Goal: Task Accomplishment & Management: Manage account settings

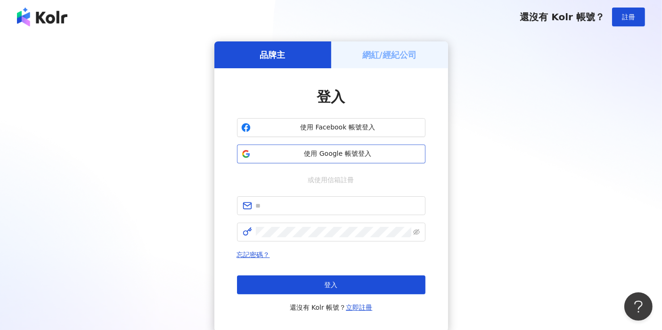
click at [340, 157] on span "使用 Google 帳號登入" at bounding box center [337, 153] width 167 height 9
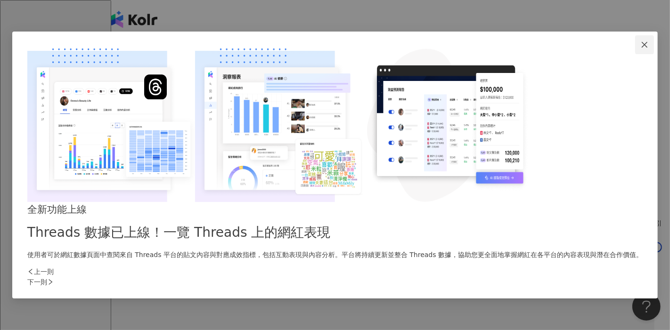
click at [635, 54] on button "Close" at bounding box center [644, 44] width 19 height 19
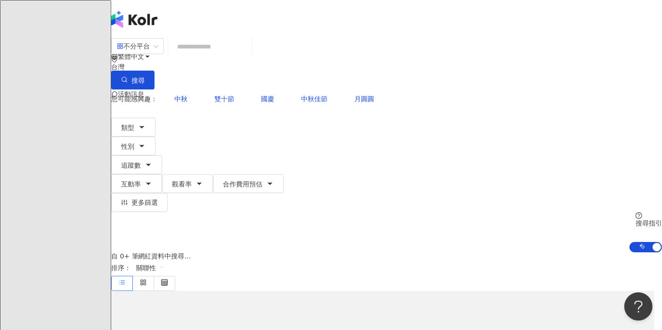
click at [514, 74] on div "不分平台 台灣 搜尋 您可能感興趣： 中秋 雙十節 國慶 中秋佳節 月圓圓 類型 性別 追蹤數 互動率 觀看率 合作費用預估 更多篩選 搜尋指引 AI 開啟 …" at bounding box center [386, 145] width 550 height 215
click at [609, 38] on div "繁體中文 活動訊息" at bounding box center [386, 94] width 550 height 113
click at [129, 123] on img at bounding box center [121, 132] width 18 height 18
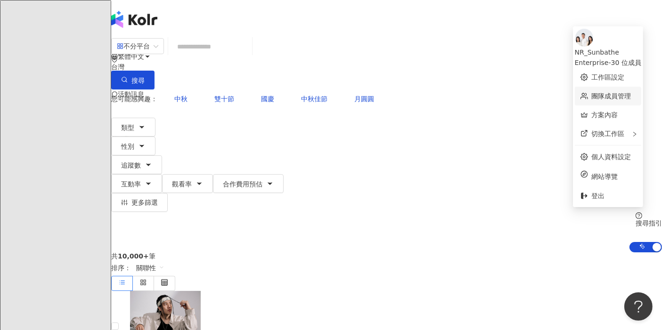
click at [591, 95] on link "團隊成員管理" at bounding box center [611, 96] width 40 height 8
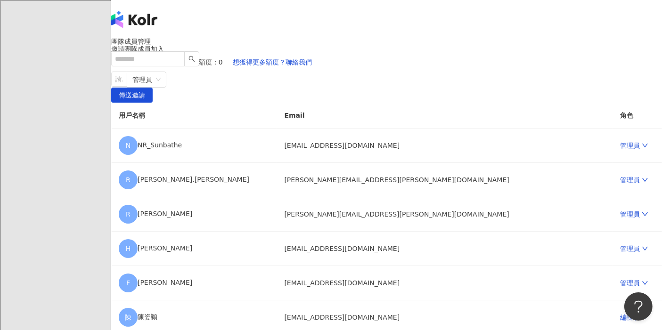
click at [127, 87] on div "請輸入一個或多個電子郵件" at bounding box center [119, 79] width 16 height 15
paste input "**********"
click at [261, 87] on span "管理員" at bounding box center [247, 79] width 28 height 15
type input "**********"
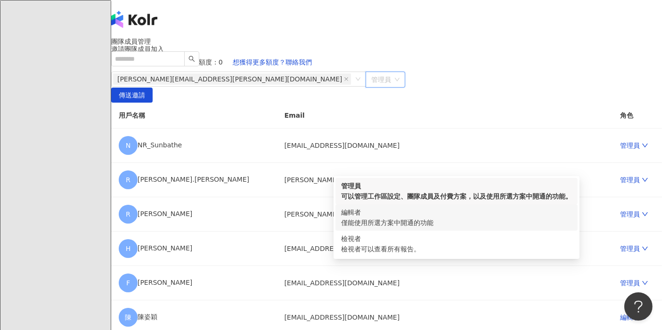
click at [533, 218] on div "編輯者" at bounding box center [456, 212] width 231 height 10
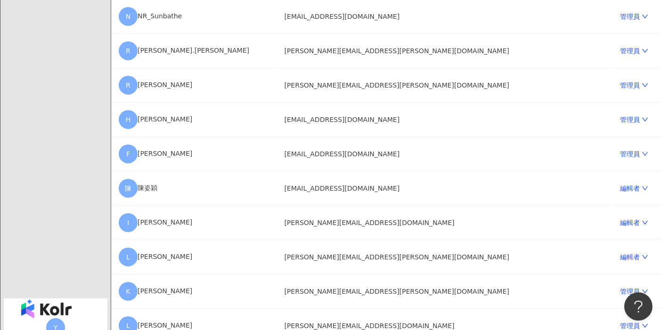
scroll to position [93, 0]
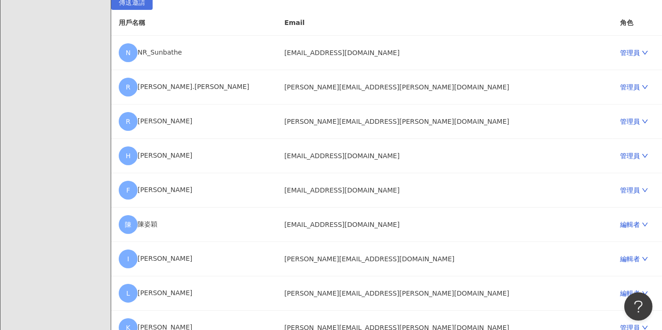
click at [145, 10] on span "傳送邀請" at bounding box center [132, 2] width 26 height 15
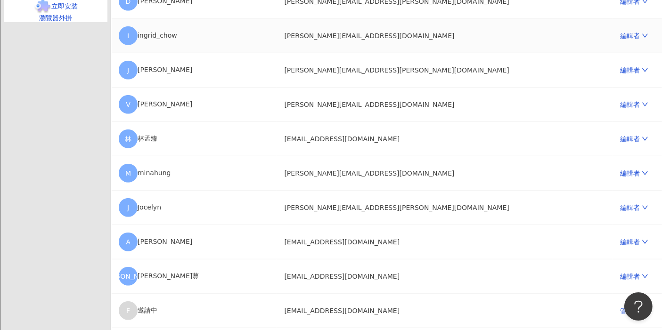
scroll to position [798, 0]
click at [620, 39] on link "編輯者" at bounding box center [634, 36] width 28 height 8
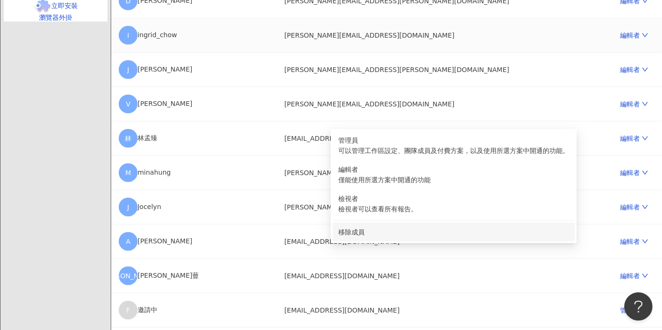
click at [511, 237] on div "移除成員" at bounding box center [453, 232] width 231 height 10
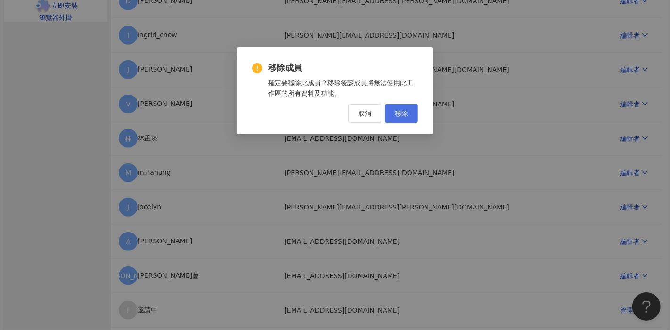
click at [404, 110] on span "移除" at bounding box center [401, 114] width 13 height 8
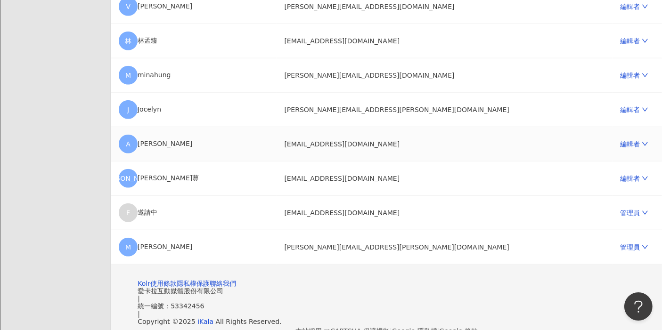
scroll to position [861, 0]
drag, startPoint x: 482, startPoint y: 233, endPoint x: 452, endPoint y: 182, distance: 58.6
click at [452, 127] on td "[PERSON_NAME][EMAIL_ADDRESS][PERSON_NAME][DOMAIN_NAME]" at bounding box center [443, 110] width 335 height 34
click at [620, 79] on link "編輯者" at bounding box center [634, 76] width 28 height 8
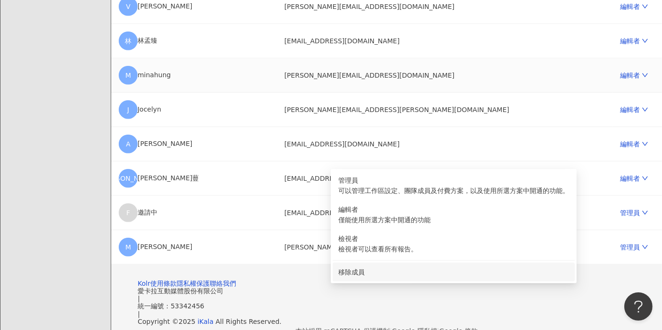
click at [530, 273] on div "移除成員" at bounding box center [453, 272] width 231 height 10
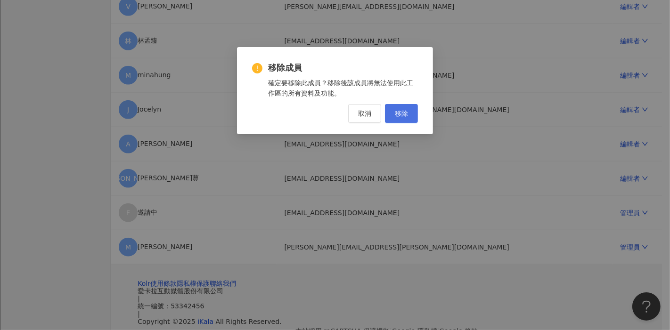
click at [408, 122] on button "移除" at bounding box center [401, 113] width 33 height 19
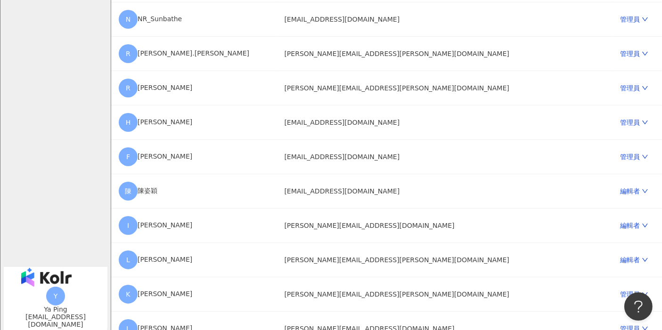
scroll to position [0, 0]
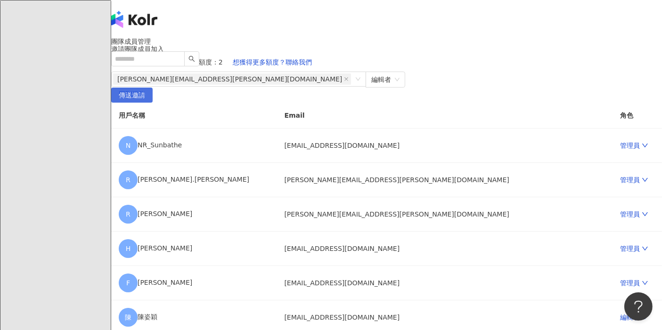
click at [145, 103] on span "傳送邀請" at bounding box center [132, 95] width 26 height 15
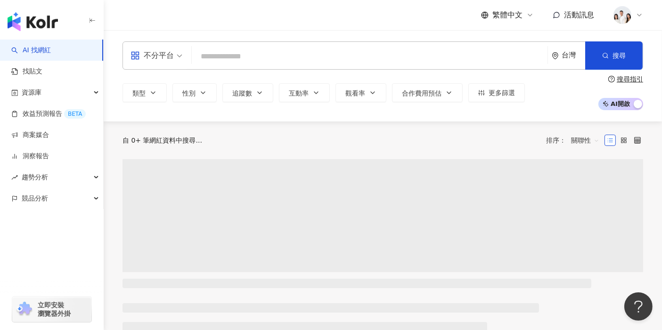
click at [618, 16] on img at bounding box center [622, 15] width 18 height 18
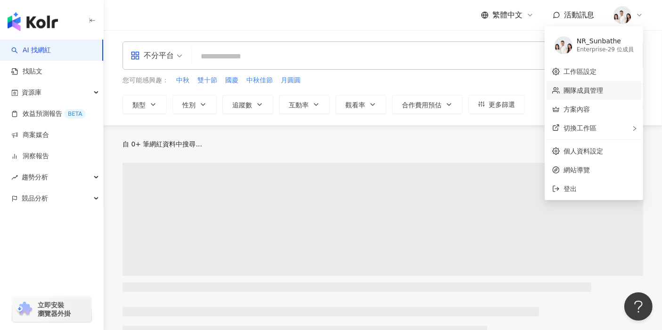
click at [568, 93] on link "團隊成員管理" at bounding box center [583, 91] width 40 height 8
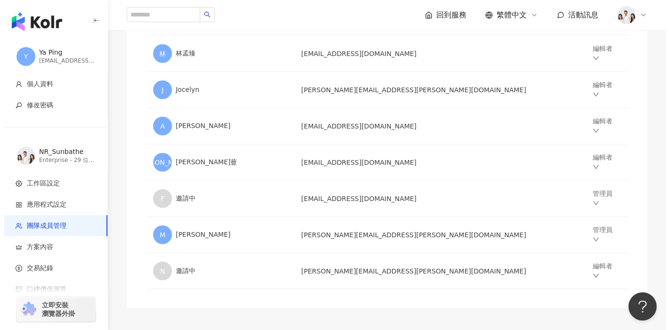
scroll to position [1004, 0]
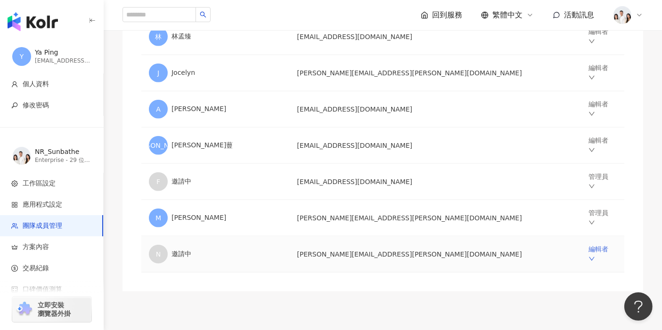
click at [588, 245] on link "編輯者" at bounding box center [598, 254] width 20 height 18
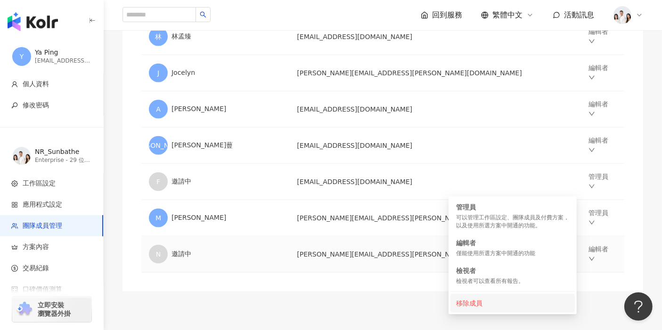
click at [498, 303] on div "移除成員" at bounding box center [512, 303] width 113 height 10
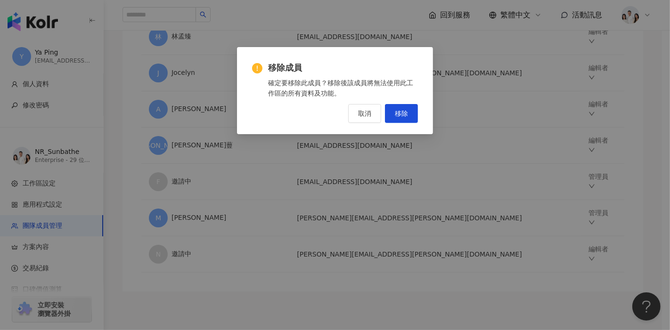
click at [398, 111] on span "移除" at bounding box center [401, 114] width 13 height 8
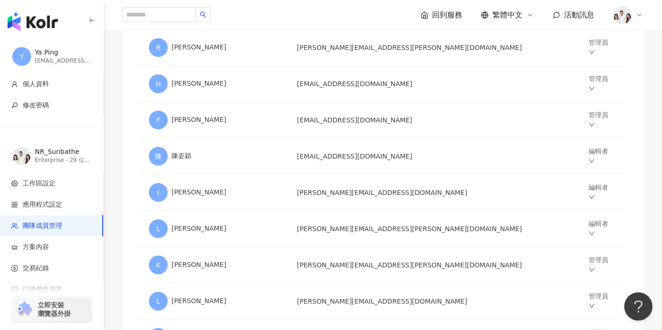
scroll to position [0, 0]
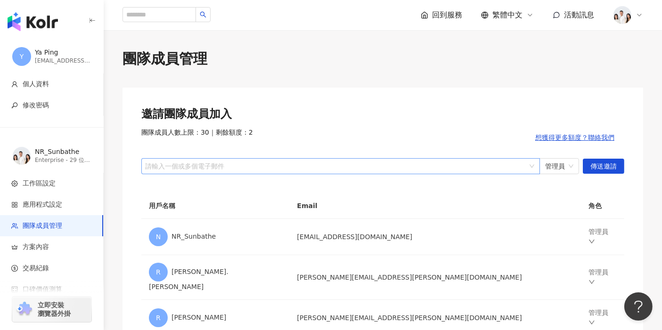
click at [240, 169] on div at bounding box center [335, 165] width 385 height 7
paste input "**********"
type input "**********"
click at [580, 167] on div "Erica.Lee@natalieandroy.com Erica.Lee@natalieandroy.com 管理員 傳送邀請" at bounding box center [382, 166] width 483 height 16
click at [566, 172] on span "管理員" at bounding box center [559, 166] width 28 height 15
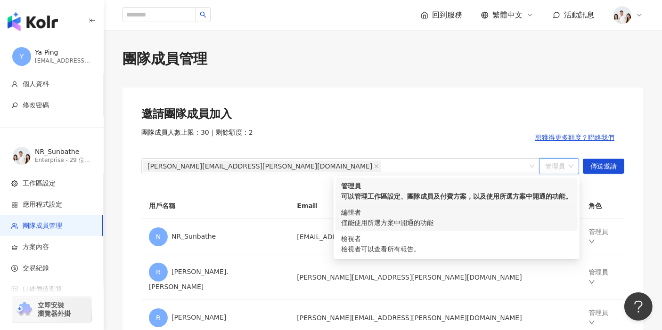
click at [491, 227] on div "僅能使用所選方案中開通的功能" at bounding box center [456, 223] width 231 height 10
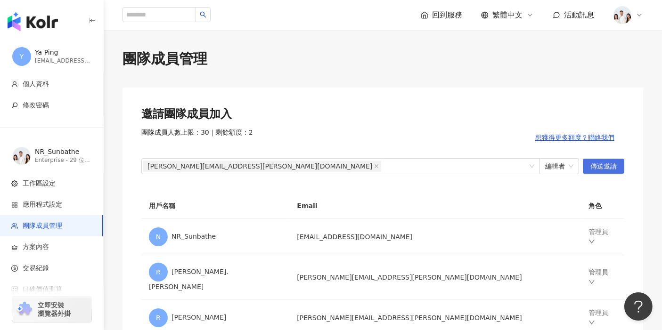
click at [609, 159] on span "傳送邀請" at bounding box center [603, 166] width 26 height 15
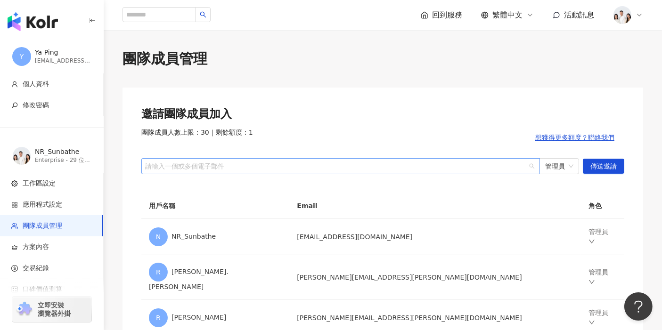
click at [368, 167] on div at bounding box center [335, 165] width 385 height 7
paste input "**********"
click at [560, 167] on span "管理員" at bounding box center [559, 166] width 28 height 15
type input "**********"
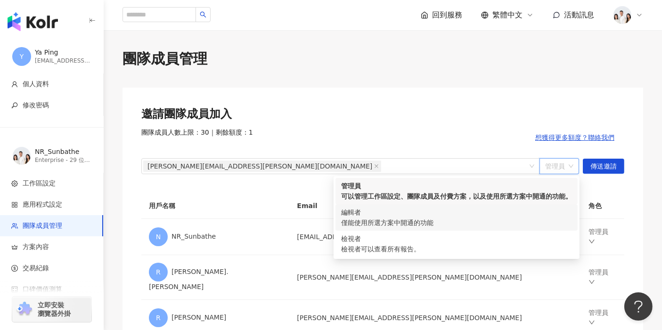
click at [516, 225] on div "僅能使用所選方案中開通的功能" at bounding box center [456, 223] width 231 height 10
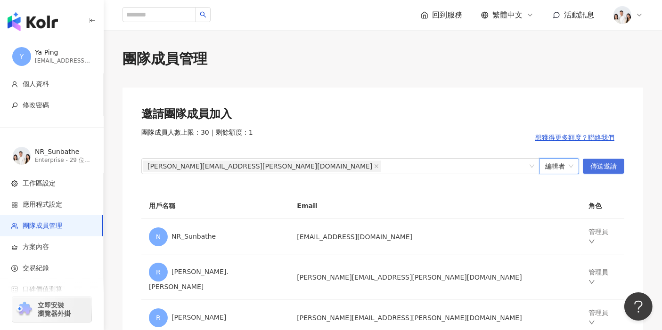
click at [606, 160] on span "傳送邀請" at bounding box center [603, 166] width 26 height 15
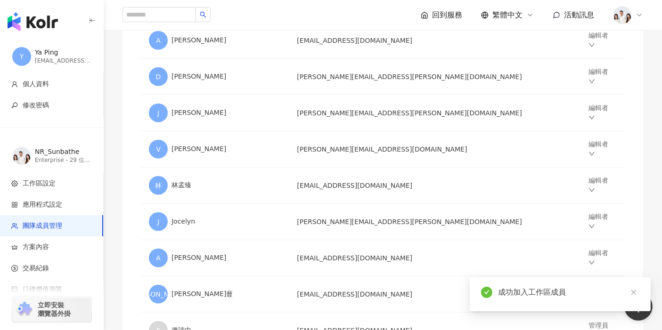
scroll to position [1021, 0]
